Goal: Contribute content

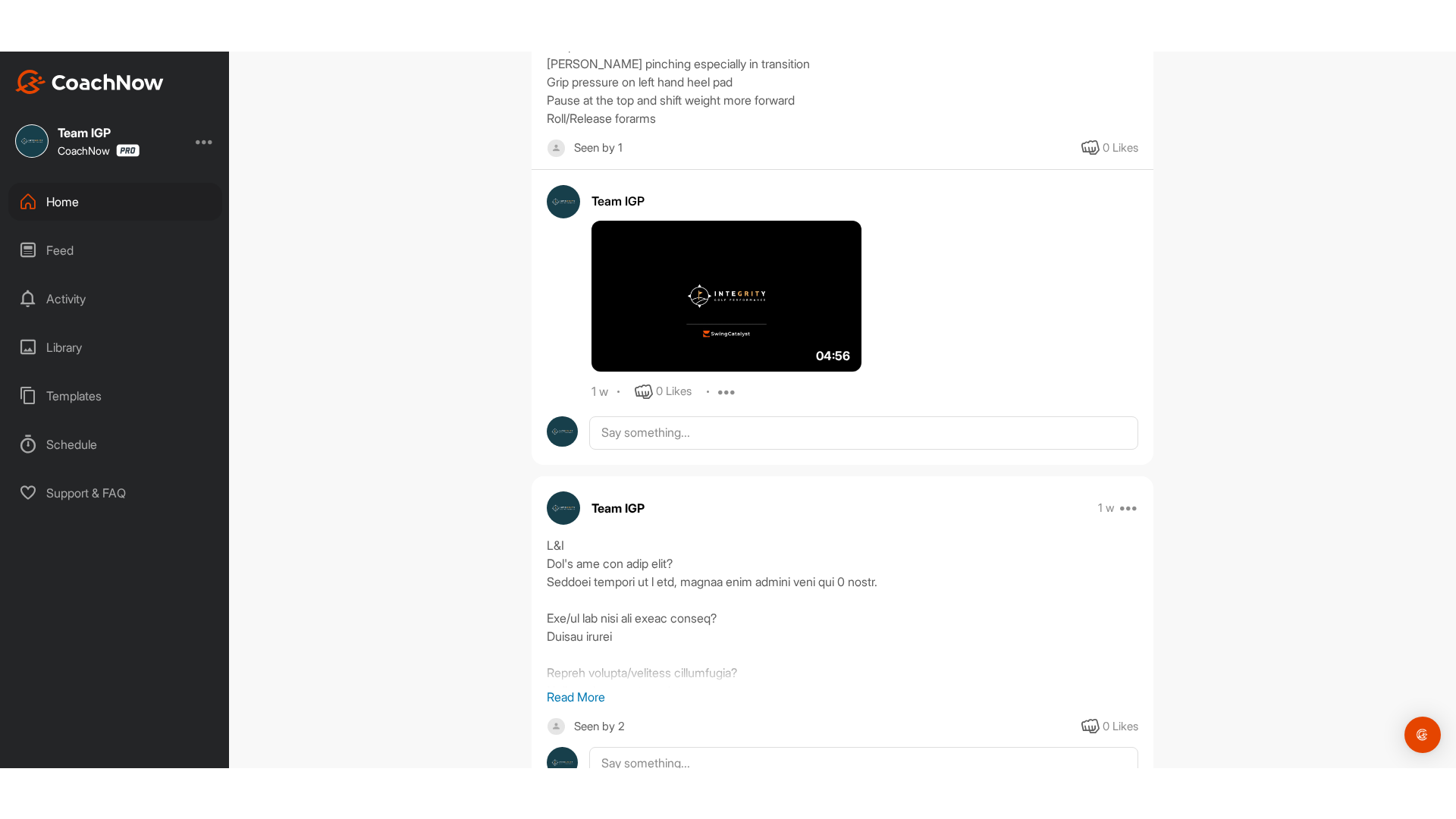
scroll to position [1211, 0]
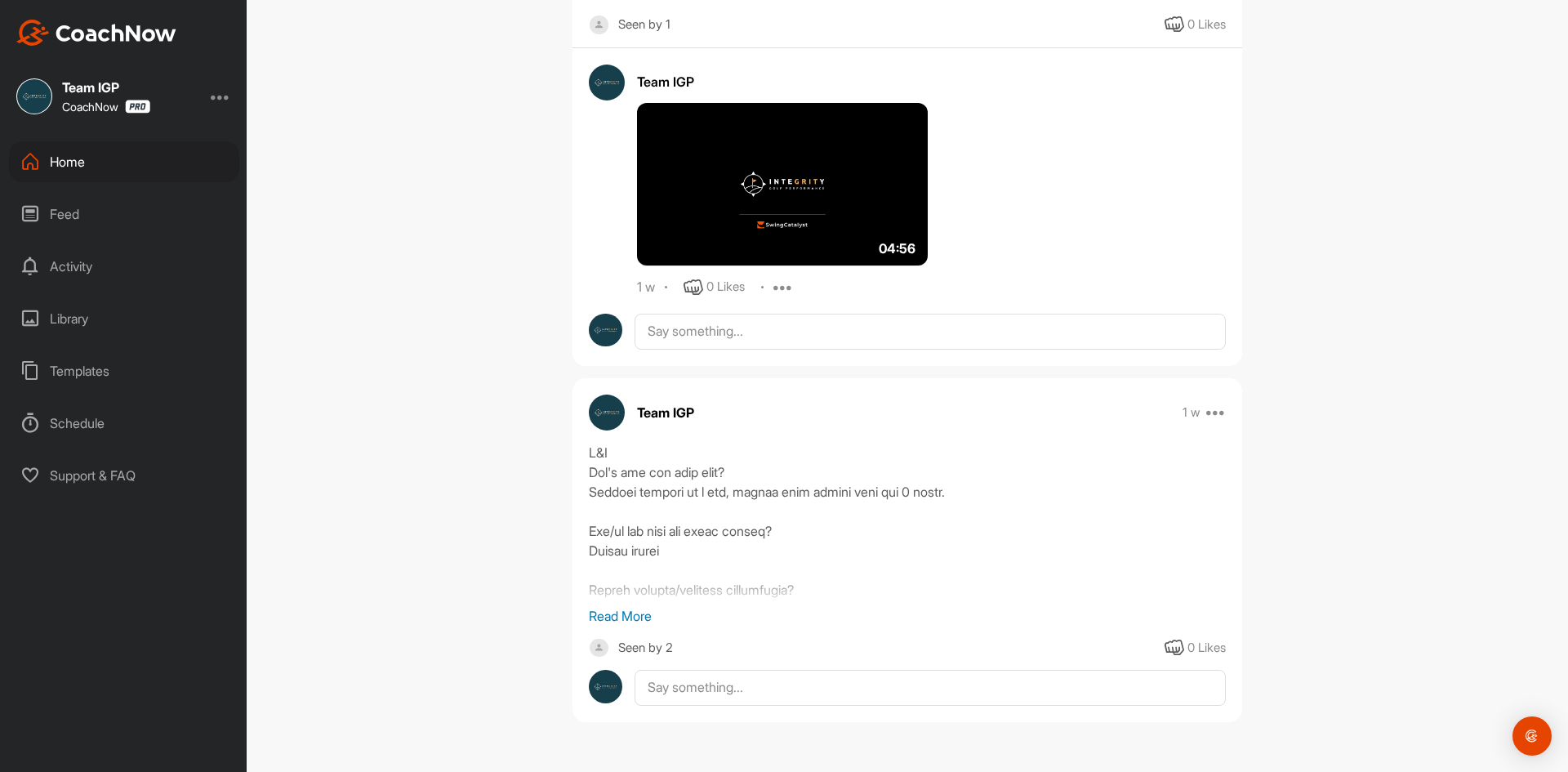
click at [756, 199] on img at bounding box center [782, 185] width 291 height 164
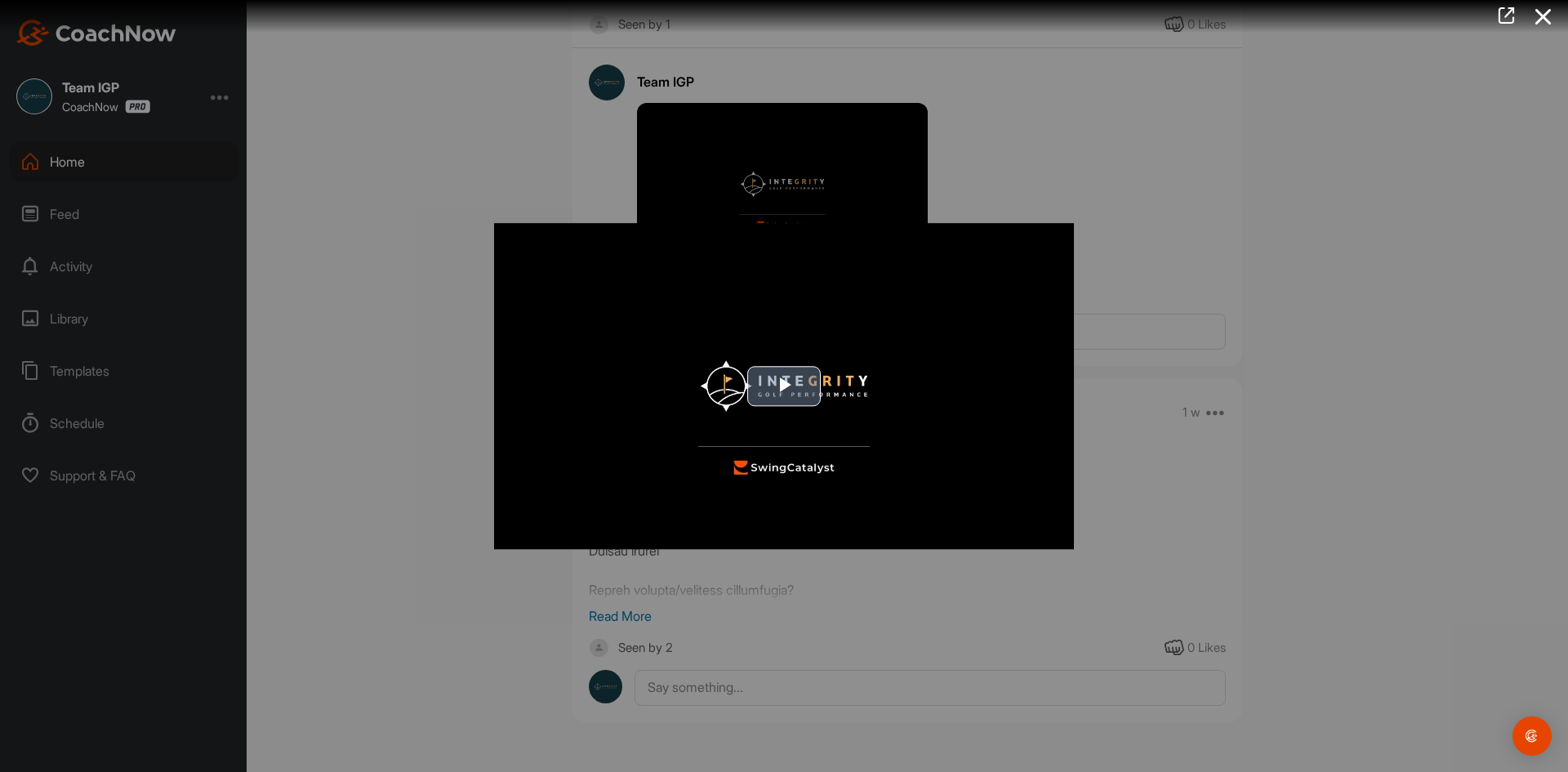
click at [784, 387] on span "Video Player" at bounding box center [784, 387] width 0 height 0
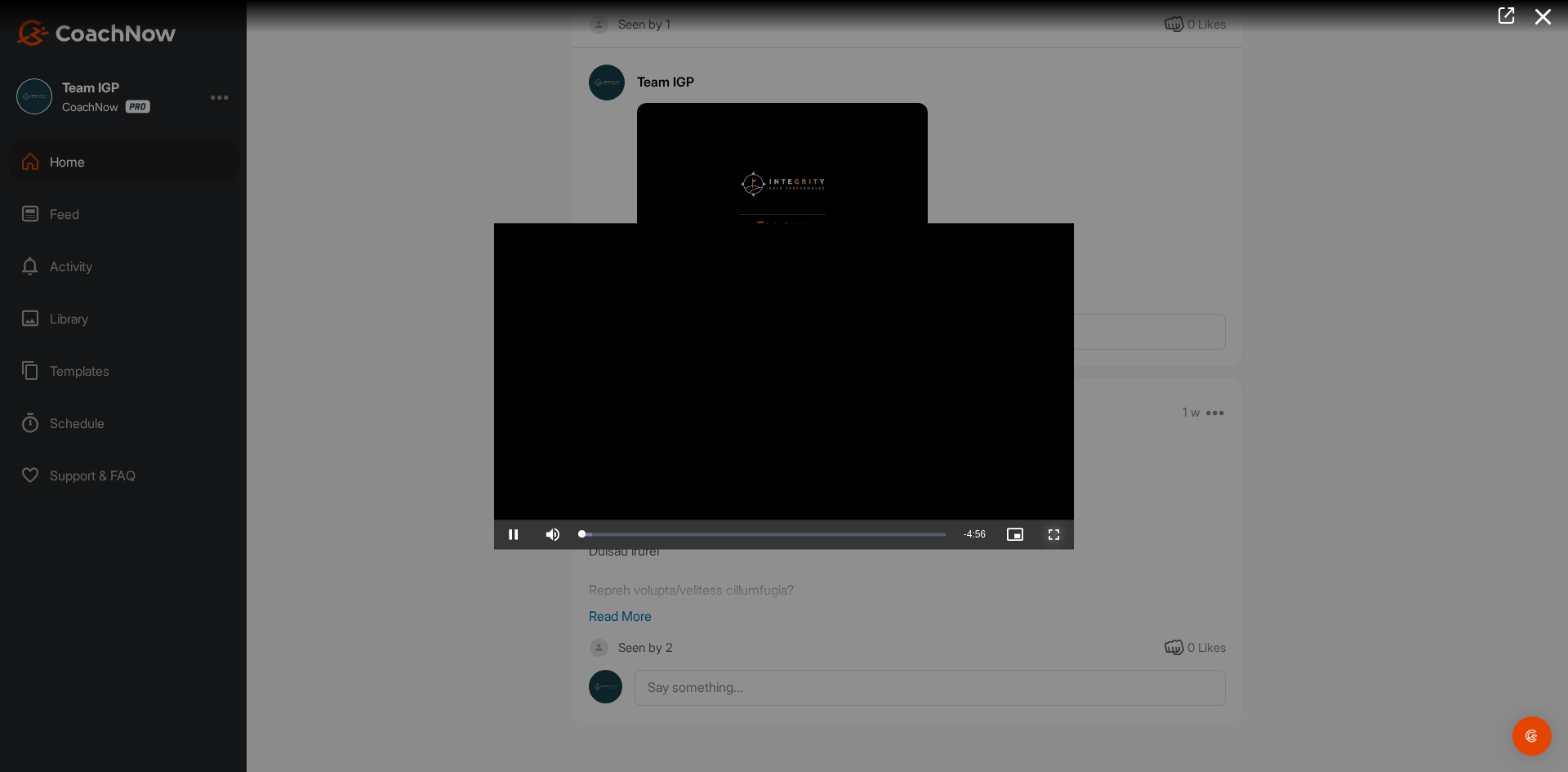
click at [1052, 535] on span "Video Player" at bounding box center [1054, 535] width 39 height 0
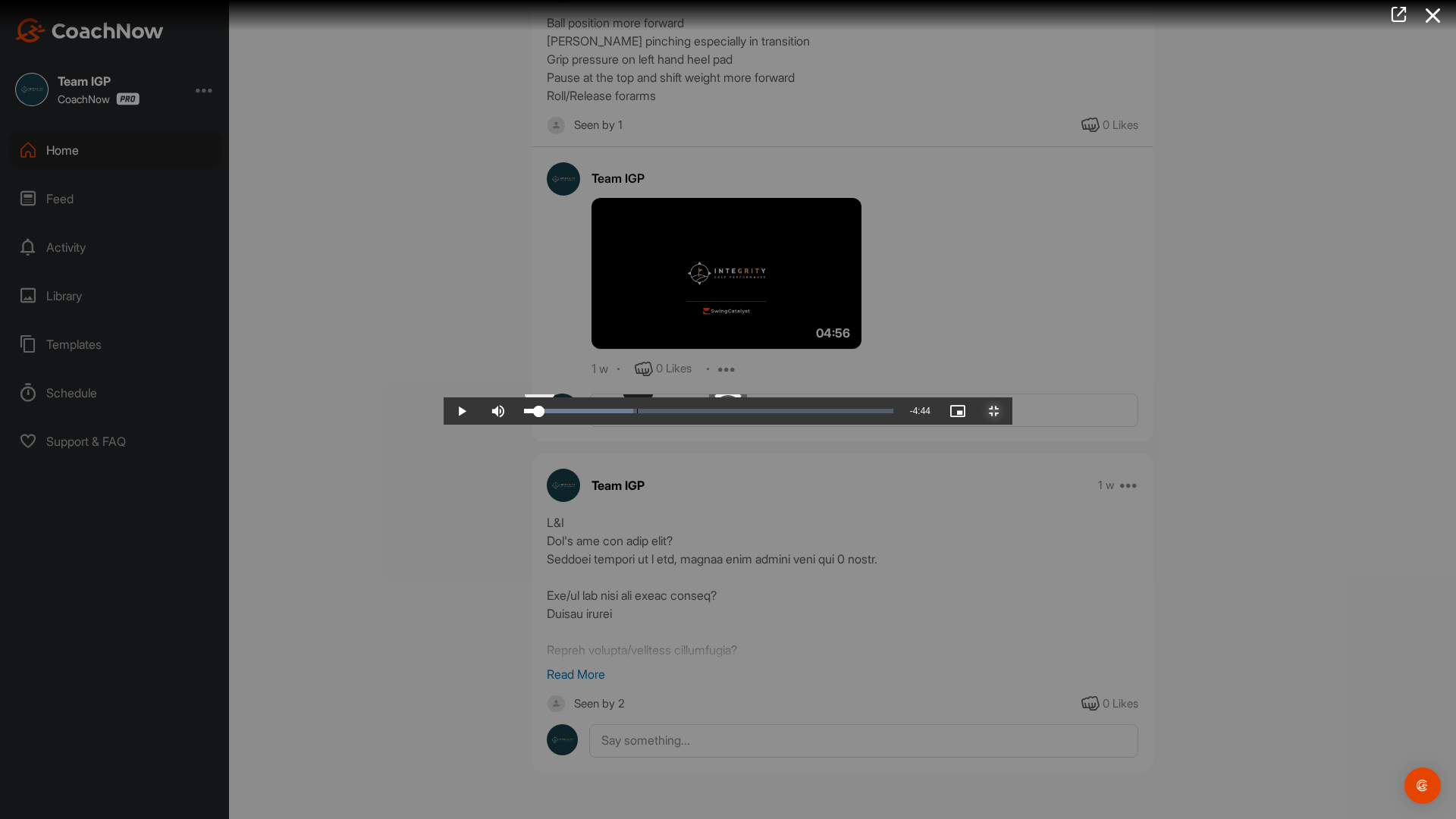
drag, startPoint x: 133, startPoint y: 804, endPoint x: 197, endPoint y: 802, distance: 64.0
click at [524, 414] on div "Loaded : 29.65% 0:26 0:26" at bounding box center [708, 411] width 369 height 5
drag, startPoint x: 228, startPoint y: 807, endPoint x: 863, endPoint y: 818, distance: 635.1
click at [854, 424] on div "Loaded : 77.27% 3:01 3:01" at bounding box center [709, 410] width 385 height 27
click at [901, 424] on div "Loaded : 77.27% 3:39 3:39" at bounding box center [709, 410] width 385 height 27
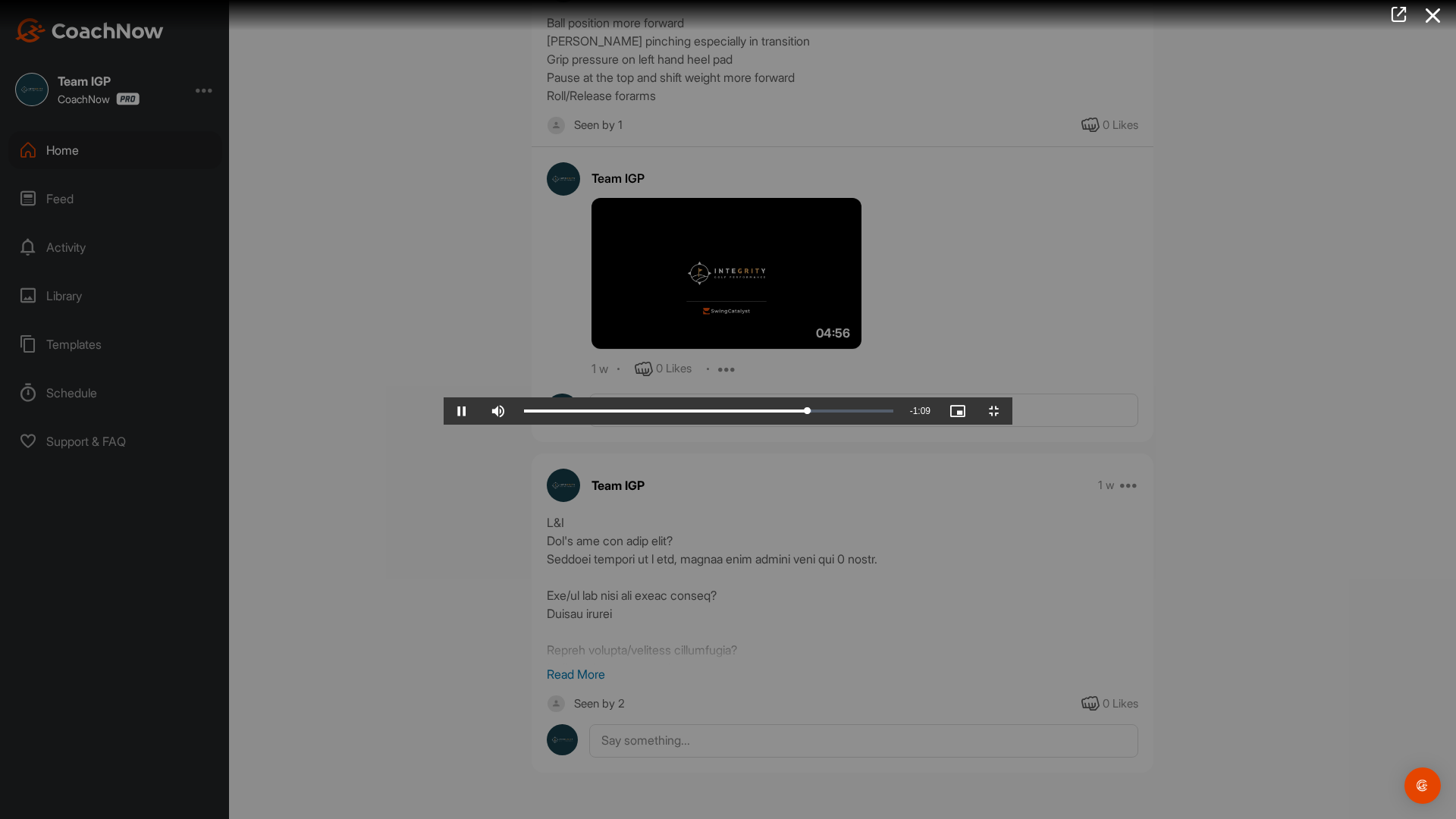
click at [1012, 395] on video "Video Player" at bounding box center [727, 410] width 569 height 31
click at [1012, 411] on span "Video Player" at bounding box center [994, 411] width 36 height 0
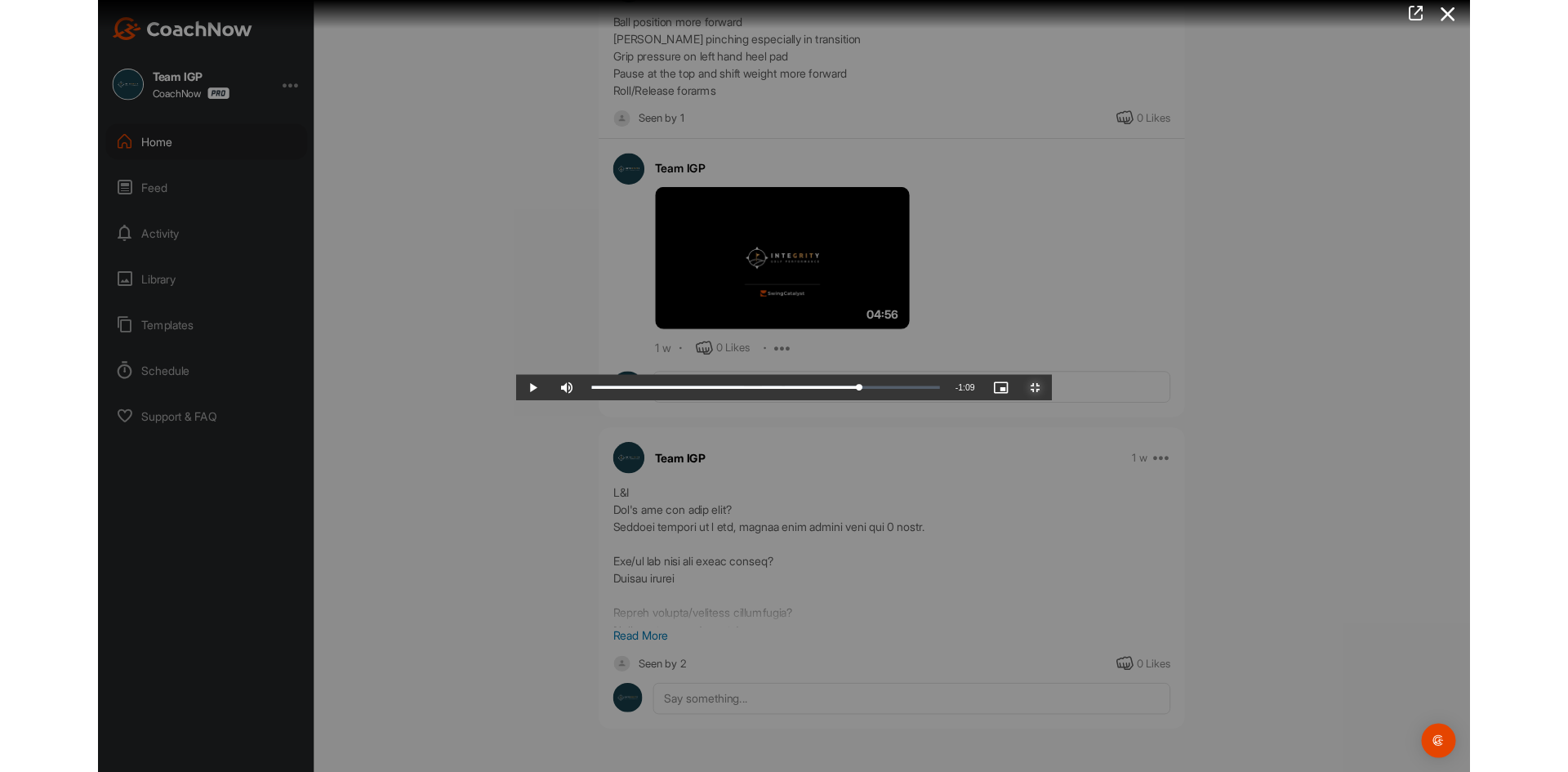
scroll to position [1305, 0]
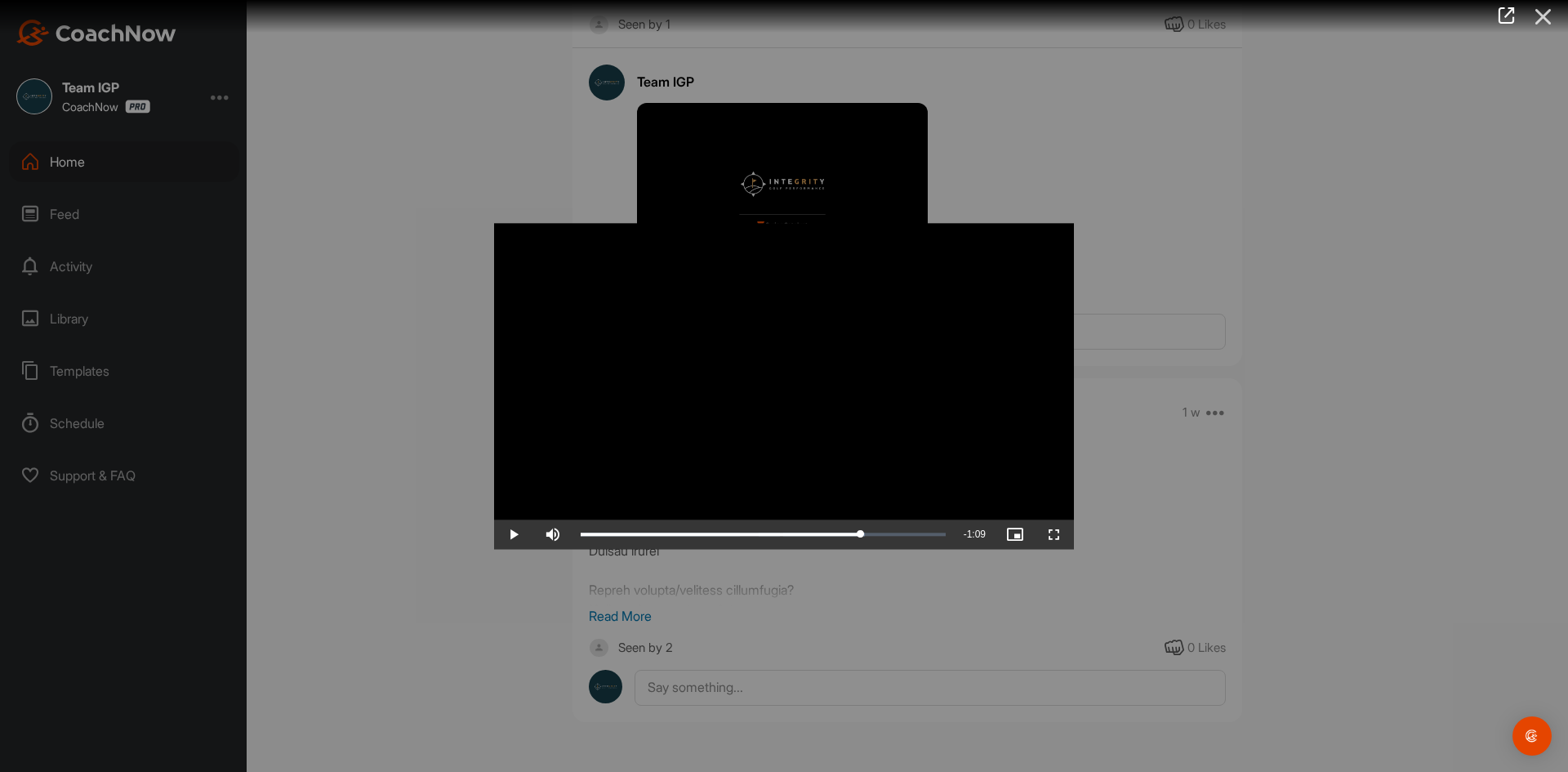
click at [1544, 20] on icon at bounding box center [1543, 17] width 37 height 30
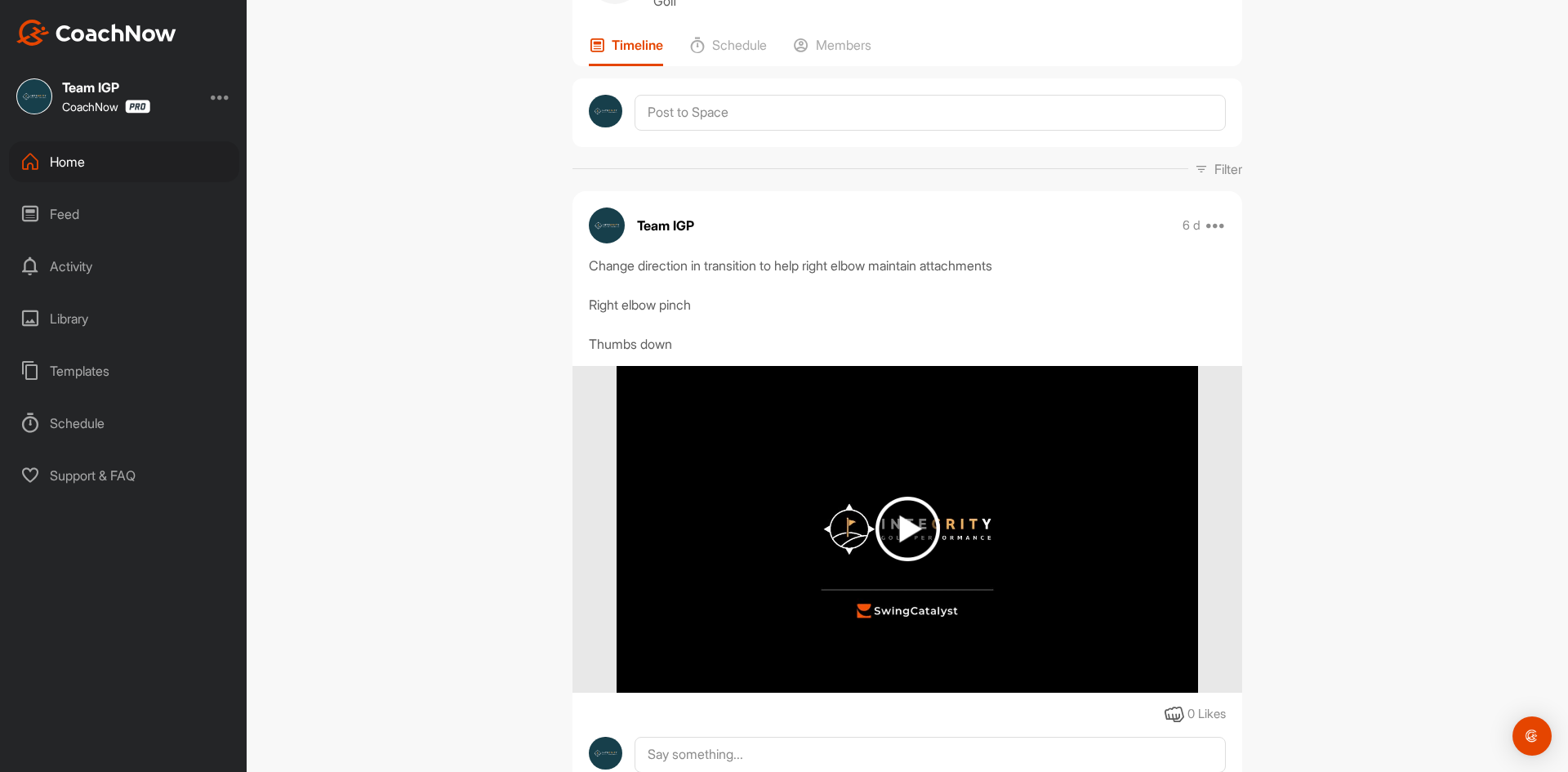
scroll to position [0, 0]
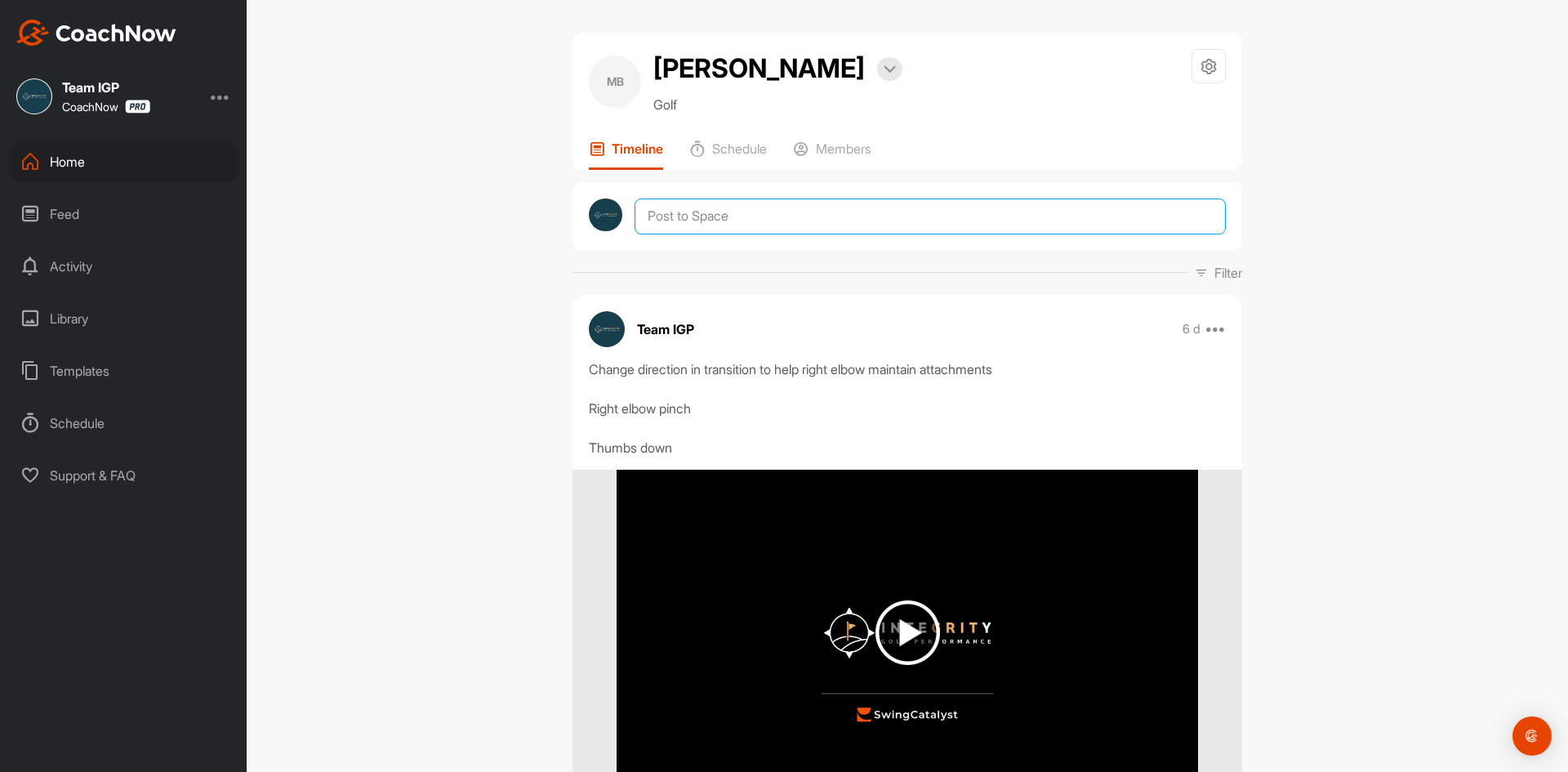
click at [959, 221] on textarea at bounding box center [930, 216] width 591 height 36
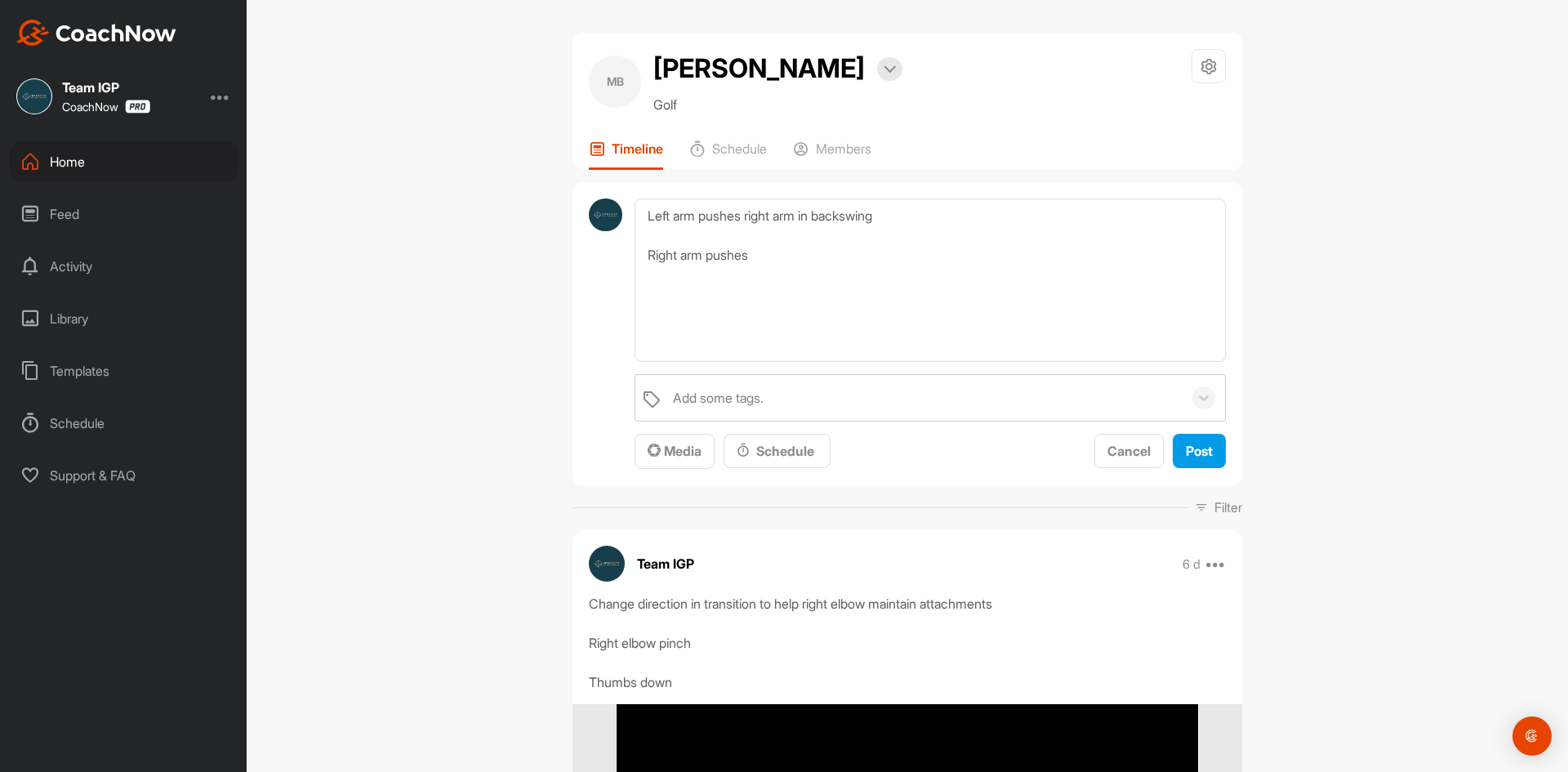
click at [1280, 245] on div "MB [PERSON_NAME] Bookings Golf Space Settings Your Notifications Timeline Sched…" at bounding box center [907, 386] width 1321 height 772
click at [922, 264] on textarea "Left arm pushes right arm in backswing Right arm pushes" at bounding box center [930, 280] width 591 height 164
click at [641, 210] on textarea "Left arm pushes right arm in backswing Right arm pushes the left down" at bounding box center [930, 280] width 591 height 164
click at [916, 219] on textarea "Keep elbows together. To do that easier the Left arm pushes right arm in backsw…" at bounding box center [930, 280] width 591 height 164
click at [644, 256] on textarea "Keep elbows together. To do that easier the left arm pushes right arm in backsw…" at bounding box center [930, 280] width 591 height 164
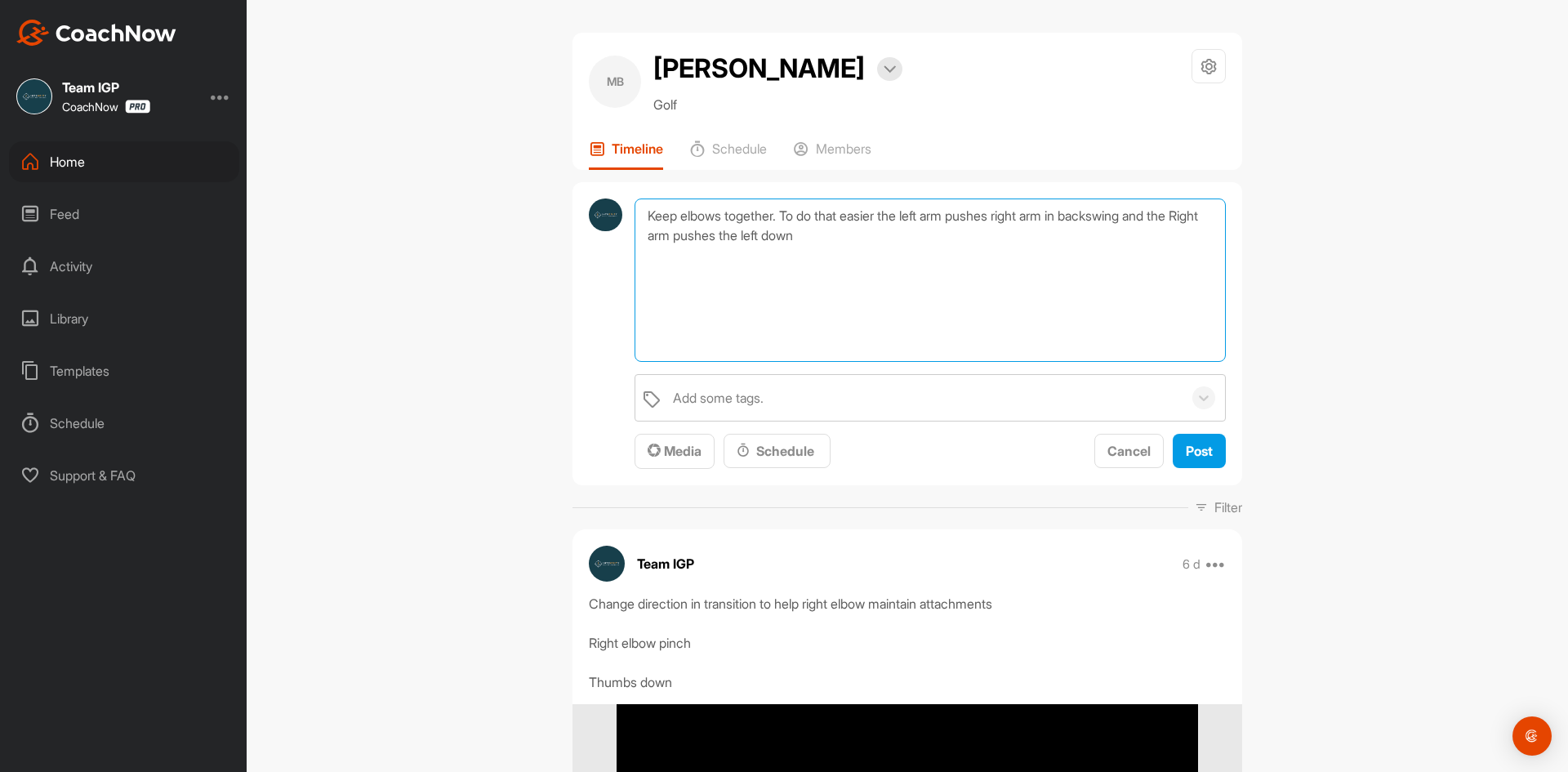
click at [648, 240] on textarea "Keep elbows together. To do that easier the left arm pushes right arm in backsw…" at bounding box center [930, 280] width 591 height 164
click at [889, 237] on textarea "Keep elbows together. To do that easier the left arm pushes right arm in backsw…" at bounding box center [930, 280] width 591 height 164
click at [638, 213] on textarea "Keep elbows together. To do that easier the left arm pushes right arm in backsw…" at bounding box center [930, 280] width 591 height 164
click at [638, 214] on textarea "Keep elbows together. To do that easier the left arm pushes right arm in backsw…" at bounding box center [930, 280] width 591 height 164
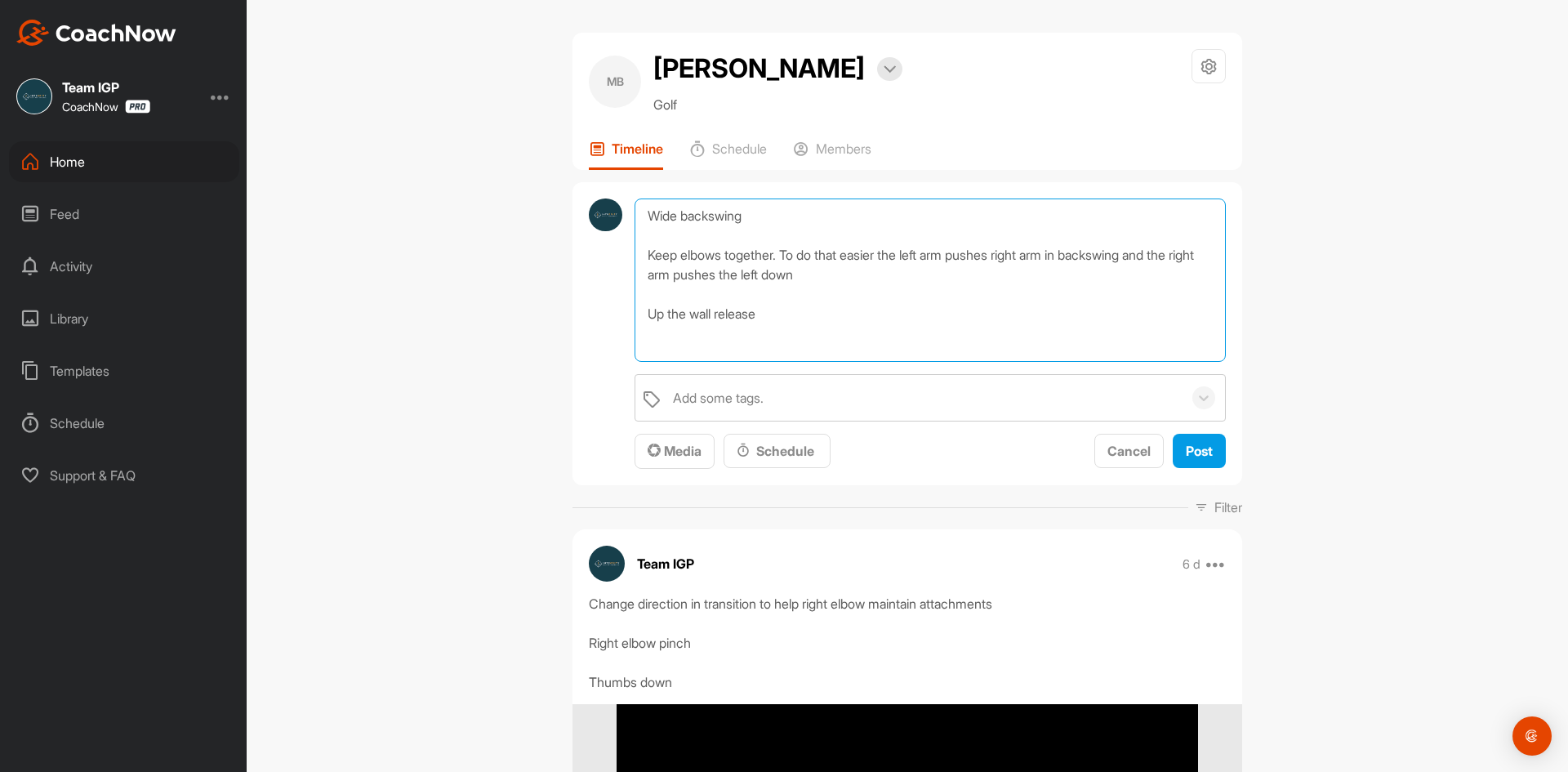
click at [798, 327] on textarea "Wide backswing Keep elbows together. To do that easier the left arm pushes righ…" at bounding box center [930, 280] width 591 height 164
click at [788, 312] on textarea "Wide backswing Keep elbows together. To do that easier the left arm pushes righ…" at bounding box center [930, 280] width 591 height 164
click at [855, 328] on textarea "Wide backswing Keep elbows together. To do that easier the left arm pushes righ…" at bounding box center [930, 280] width 591 height 164
type textarea "Wide backswing Keep elbows together. To do that easier the left arm pushes righ…"
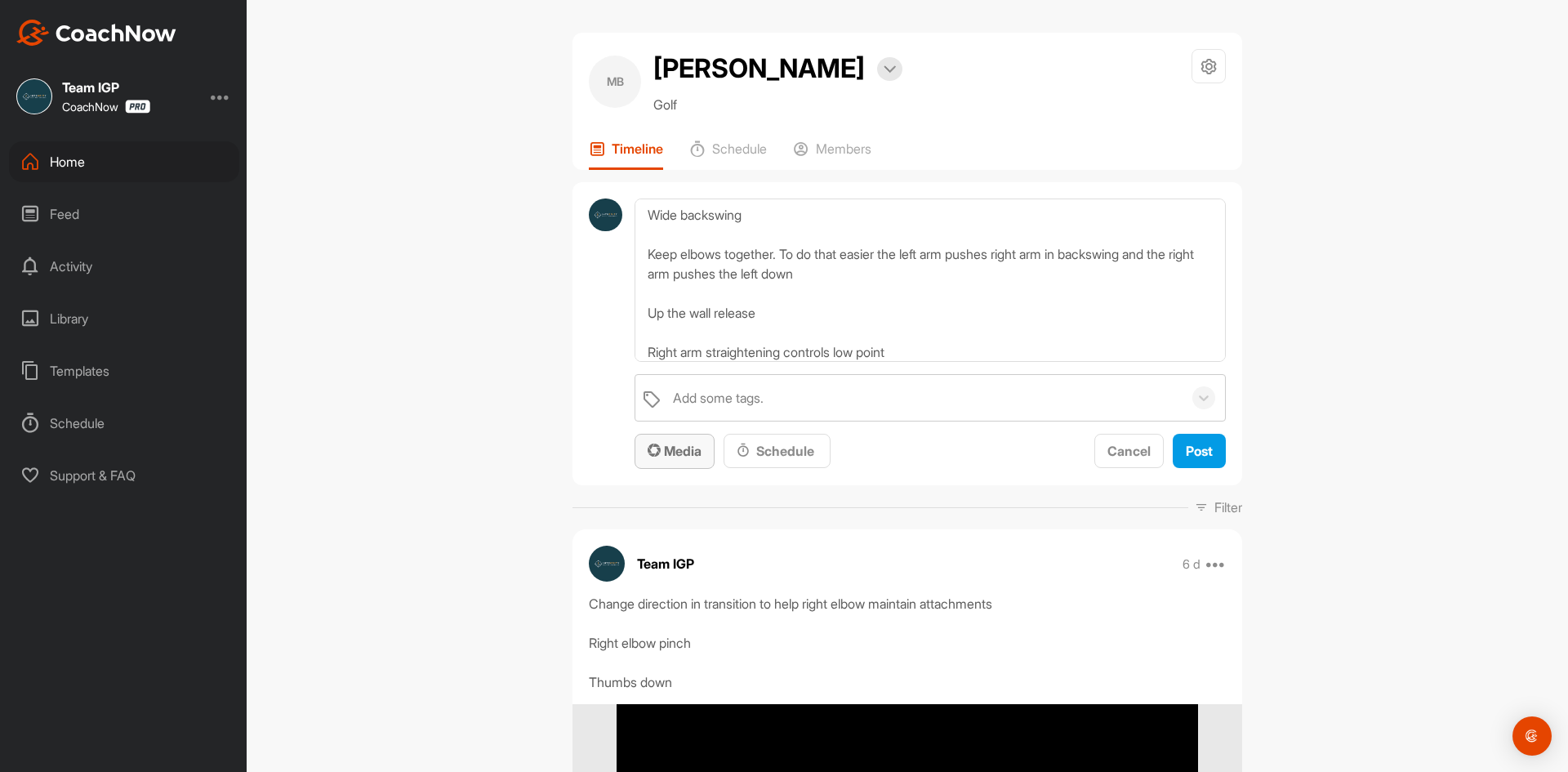
click at [687, 453] on span "Media" at bounding box center [675, 451] width 54 height 16
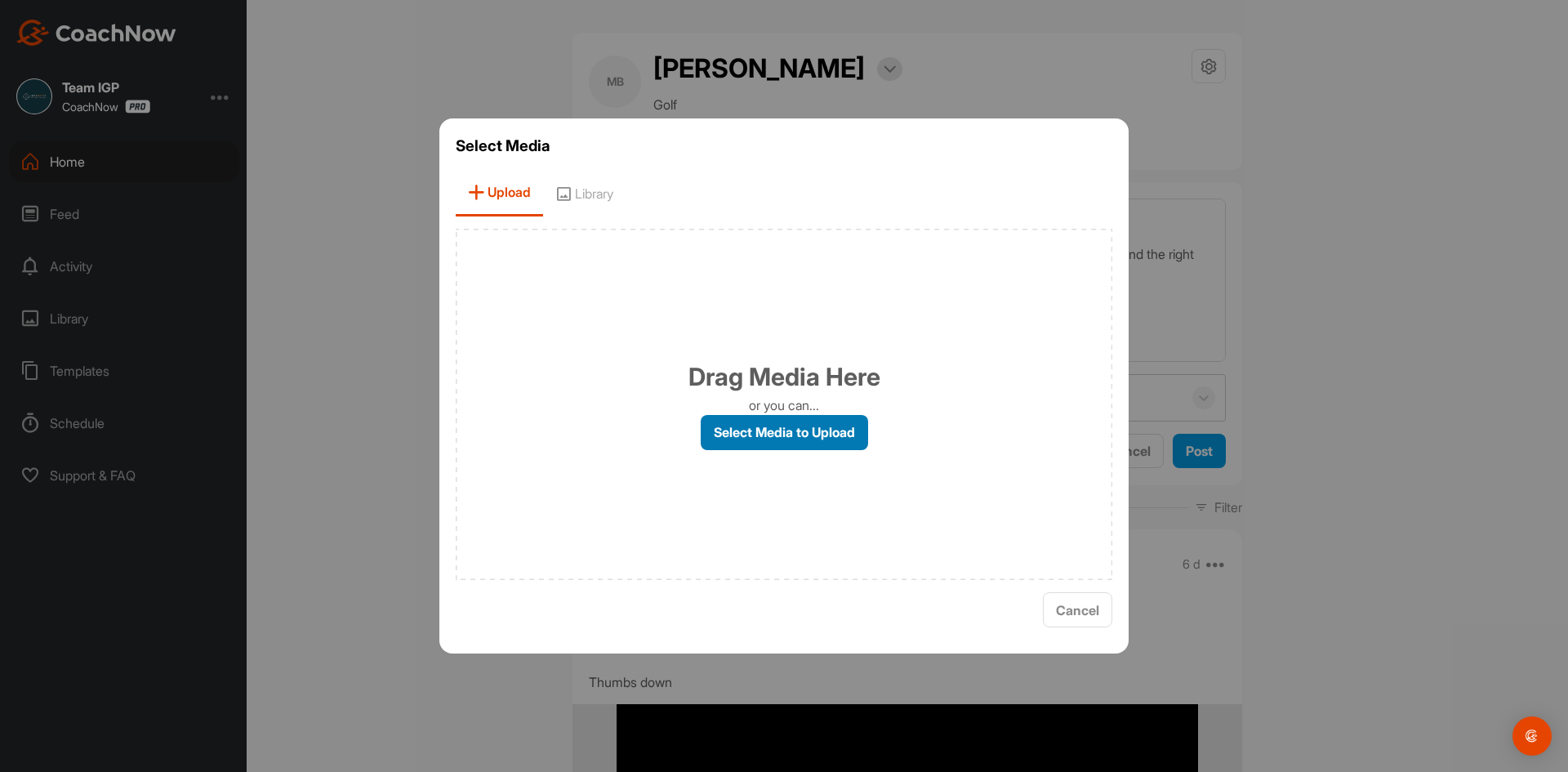
click at [768, 432] on label "Select Media to Upload" at bounding box center [784, 433] width 167 height 36
click at [0, 0] on input "Select Media to Upload" at bounding box center [0, 0] width 0 height 0
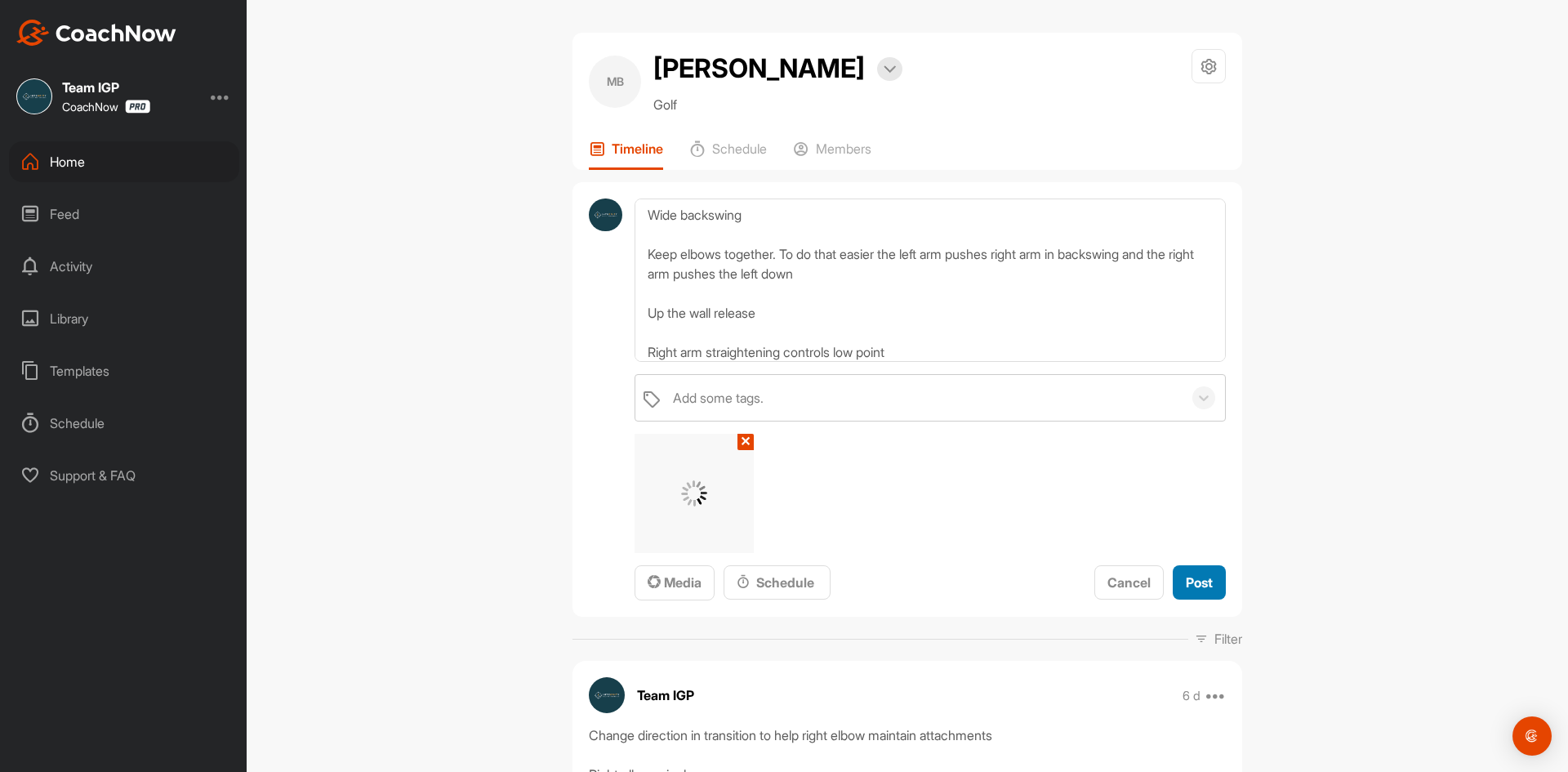
click at [1195, 579] on span "Post" at bounding box center [1199, 583] width 27 height 16
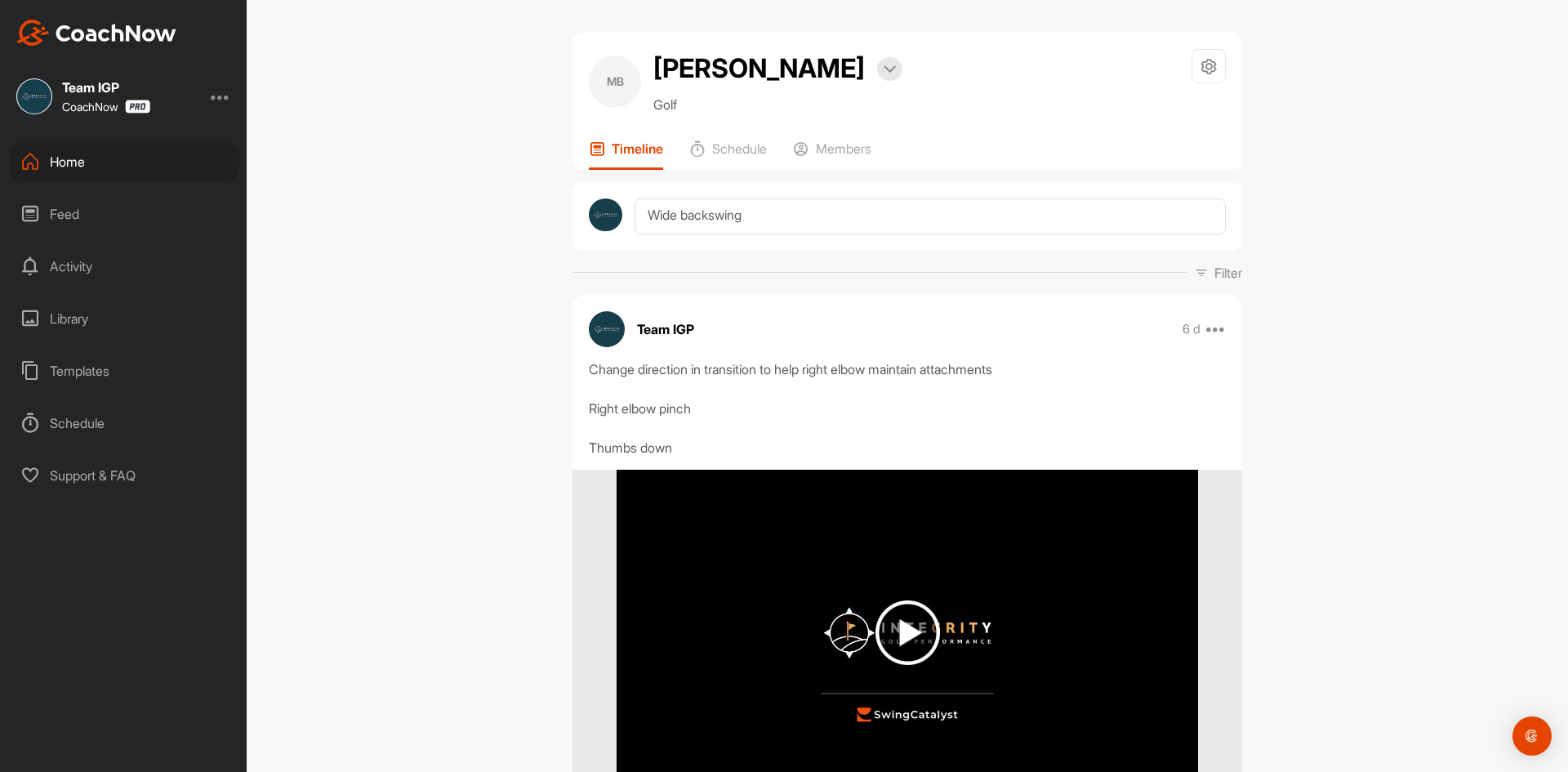
scroll to position [0, 0]
